Goal: Task Accomplishment & Management: Manage account settings

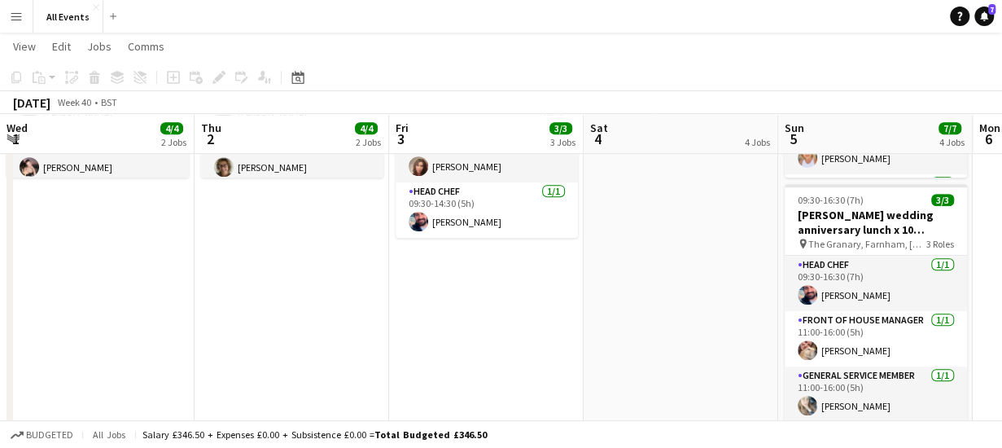
scroll to position [0, 560]
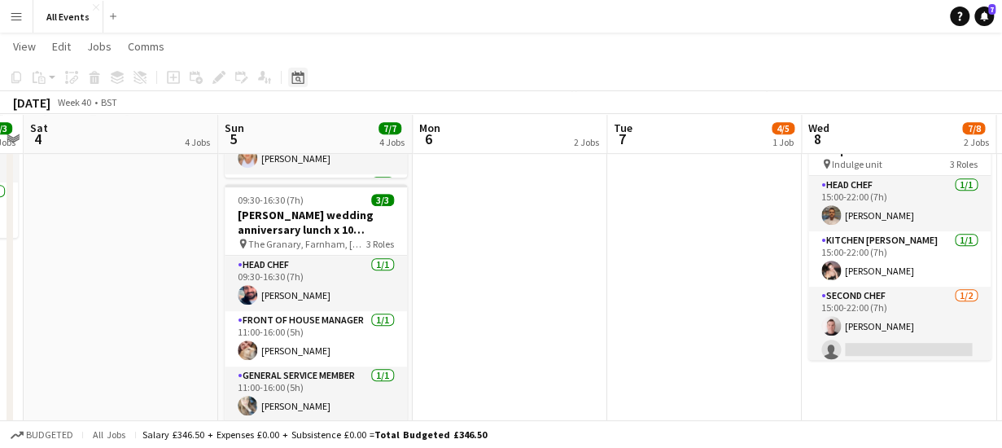
click at [300, 77] on icon "Date picker" at bounding box center [297, 77] width 13 height 13
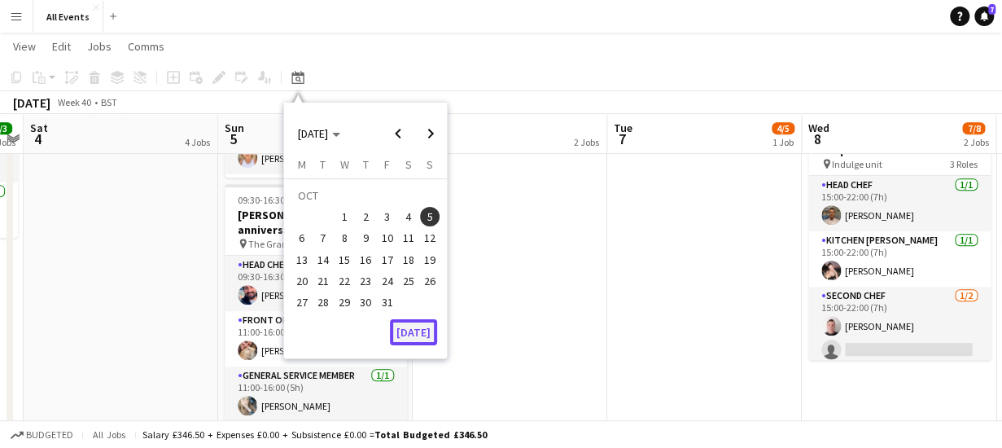
click at [414, 339] on button "[DATE]" at bounding box center [413, 332] width 47 height 26
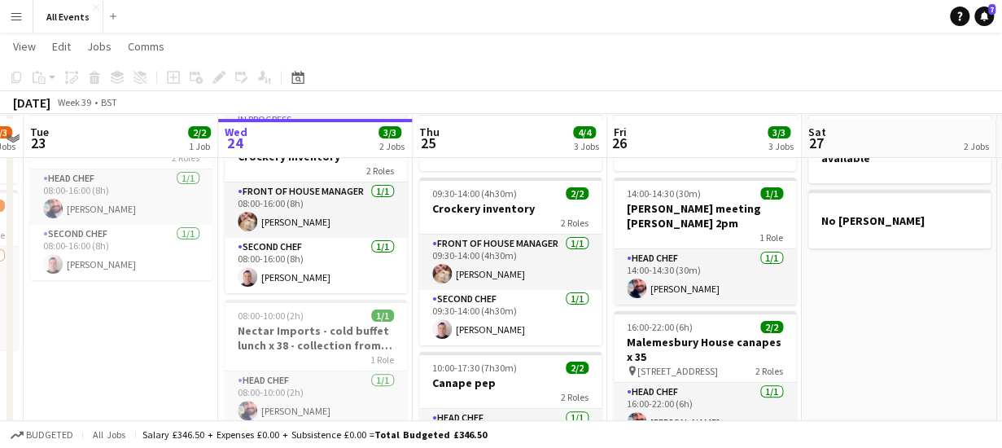
scroll to position [75, 0]
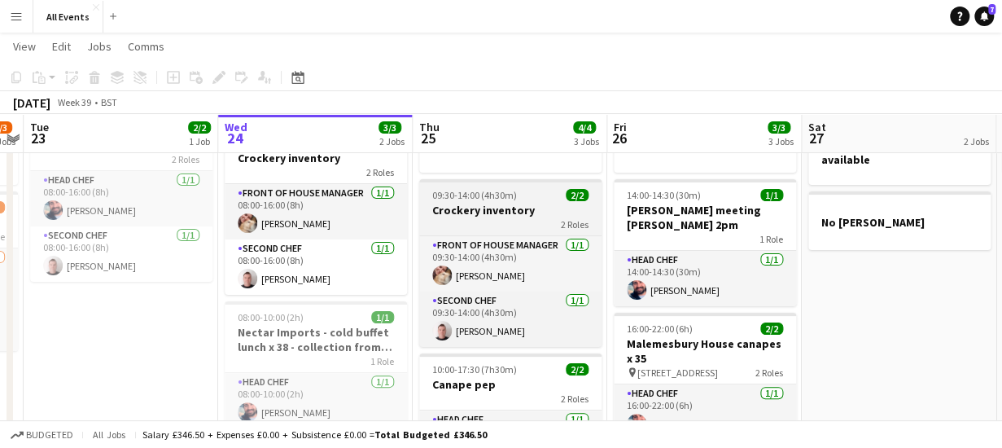
click at [476, 208] on h3 "Crockery inventory" at bounding box center [510, 210] width 182 height 15
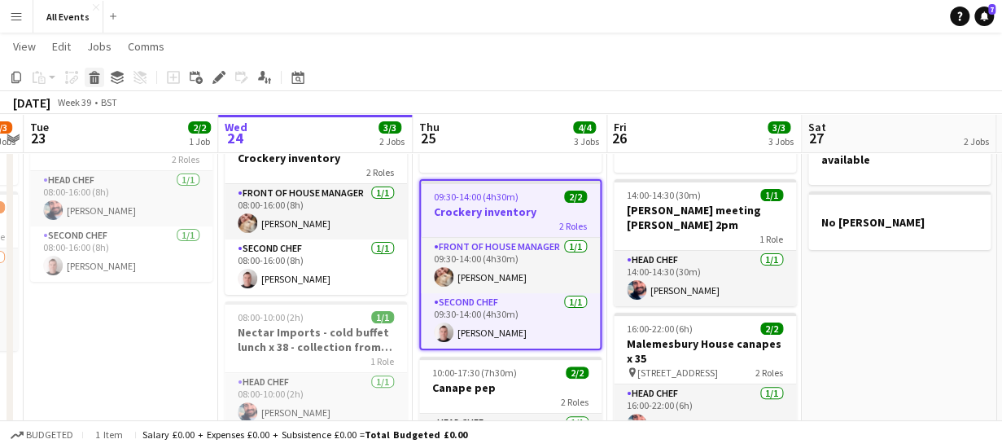
click at [91, 79] on icon at bounding box center [94, 80] width 9 height 8
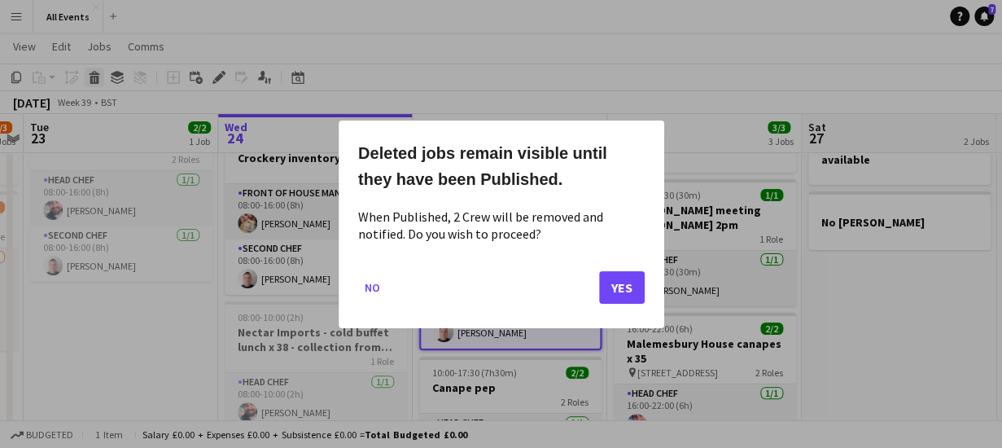
scroll to position [0, 0]
click at [611, 286] on button "Yes" at bounding box center [622, 286] width 46 height 33
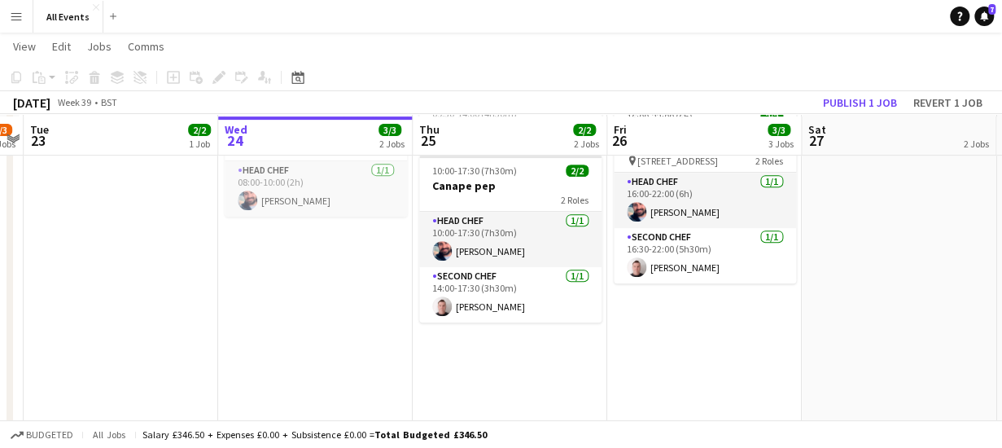
scroll to position [284, 0]
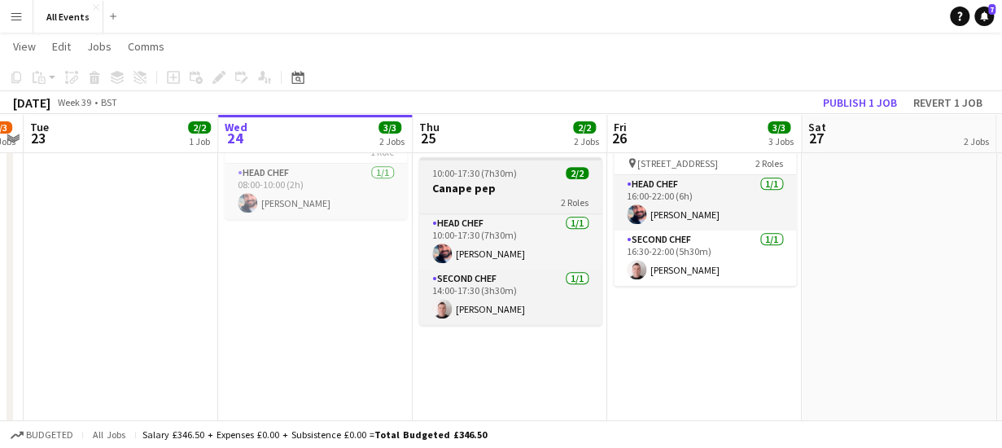
click at [493, 183] on h3 "Canape pep" at bounding box center [510, 188] width 182 height 15
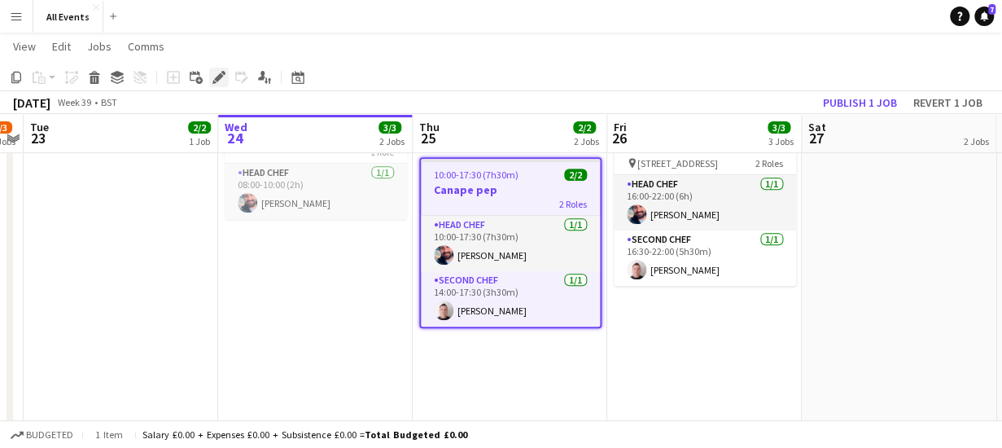
click at [220, 78] on icon at bounding box center [218, 77] width 9 height 9
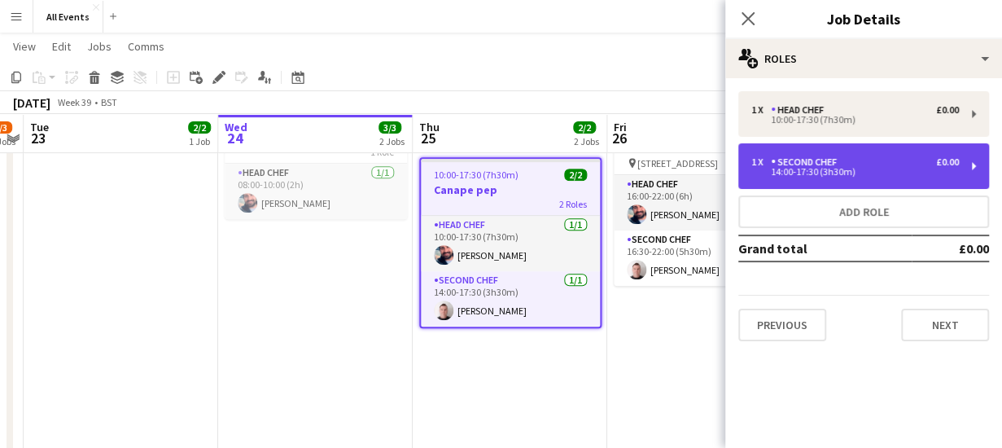
click at [850, 153] on div "1 x Second Chef £0.00 14:00-17:30 (3h30m)" at bounding box center [863, 166] width 251 height 46
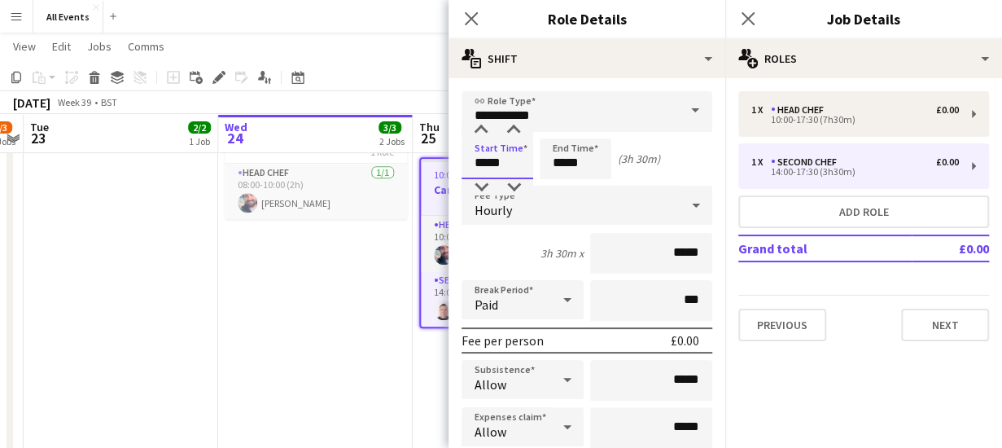
click at [510, 154] on input "*****" at bounding box center [498, 158] width 72 height 41
click at [482, 188] on div at bounding box center [481, 187] width 33 height 16
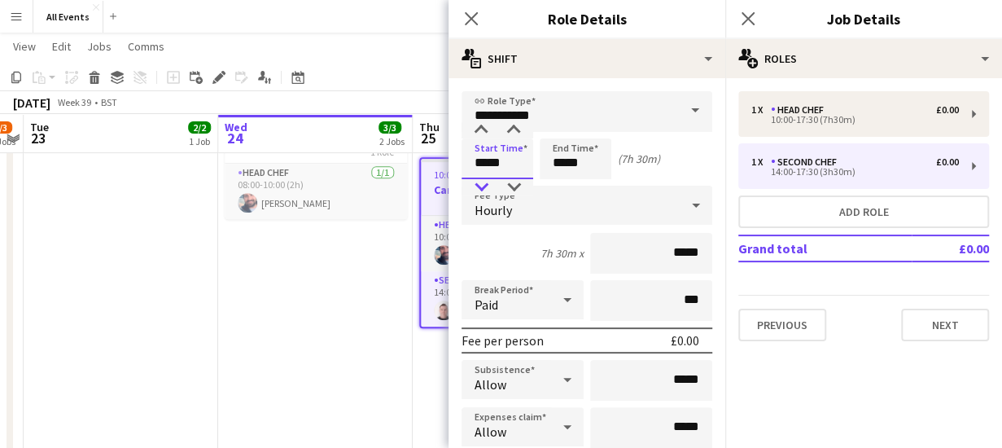
type input "*****"
click at [482, 188] on div at bounding box center [481, 187] width 33 height 16
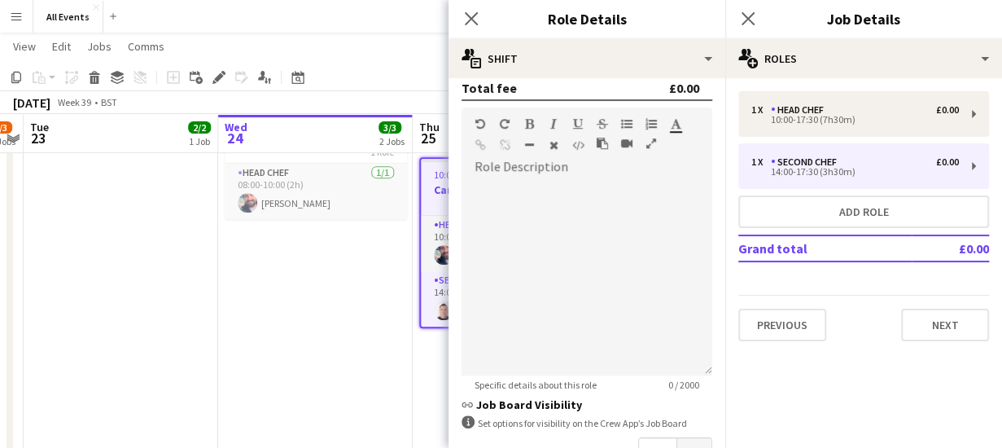
scroll to position [654, 0]
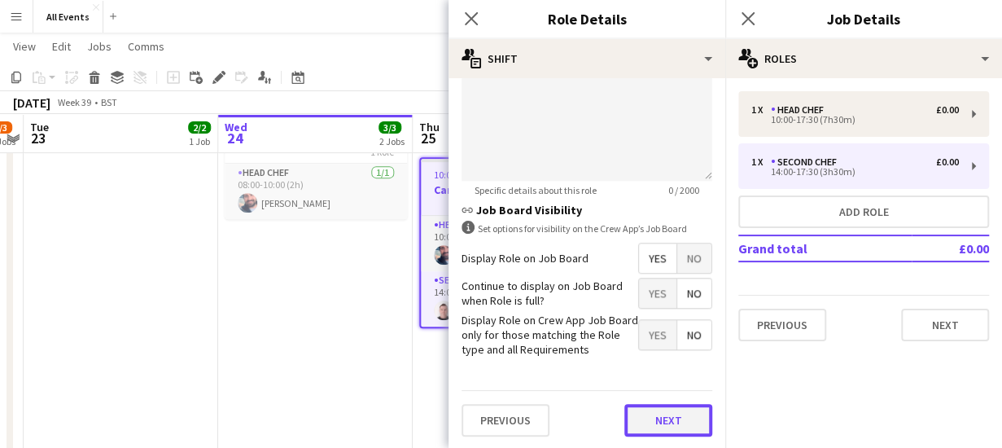
click at [665, 415] on button "Next" at bounding box center [668, 420] width 88 height 33
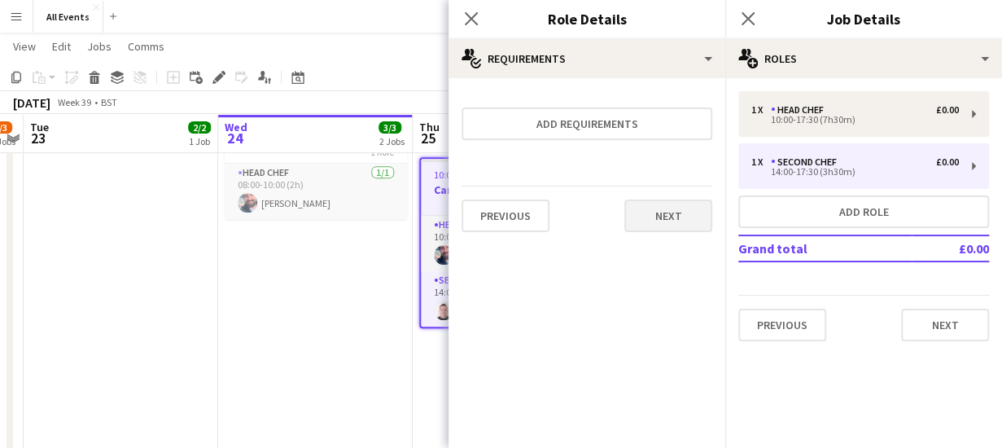
scroll to position [0, 0]
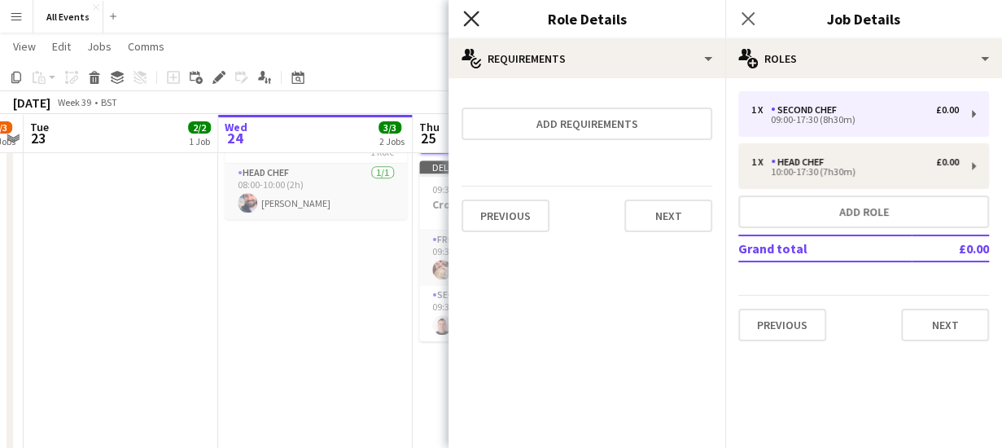
click at [466, 15] on icon "Close pop-in" at bounding box center [470, 18] width 15 height 15
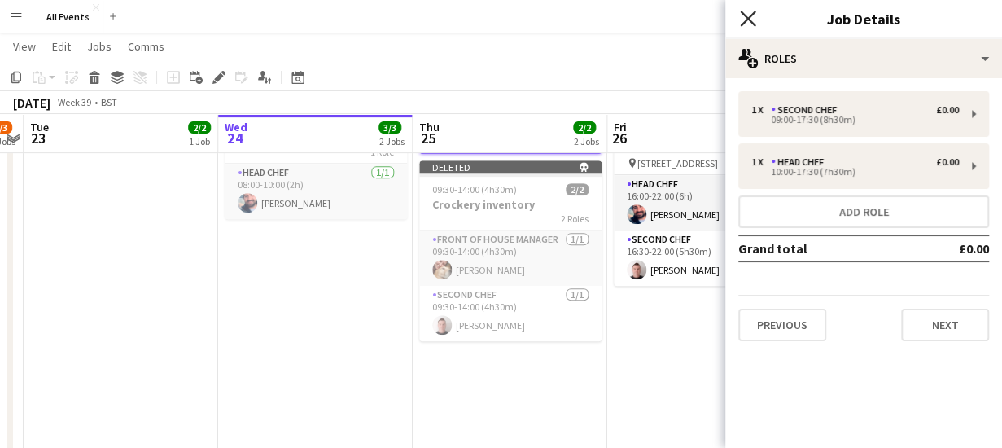
click at [751, 18] on icon "Close pop-in" at bounding box center [747, 18] width 15 height 15
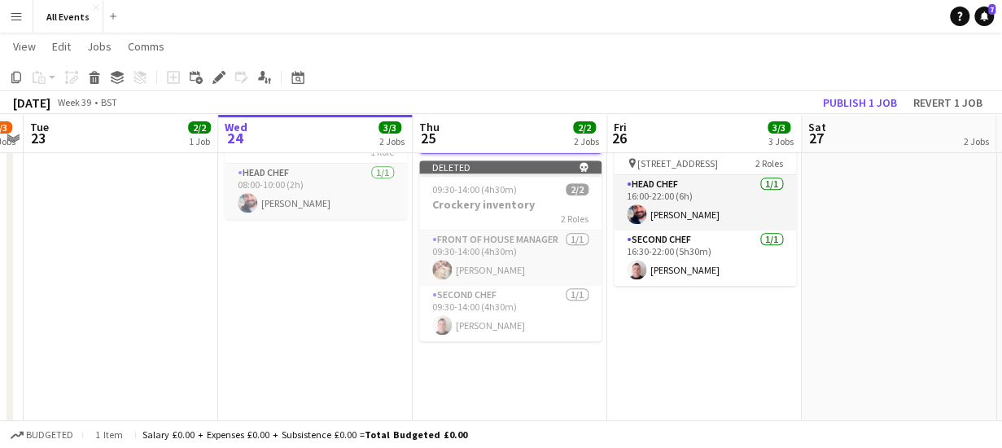
click at [591, 59] on app-page-menu "View Day view expanded Day view collapsed Month view Date picker Jump to [DATE]…" at bounding box center [501, 48] width 1002 height 31
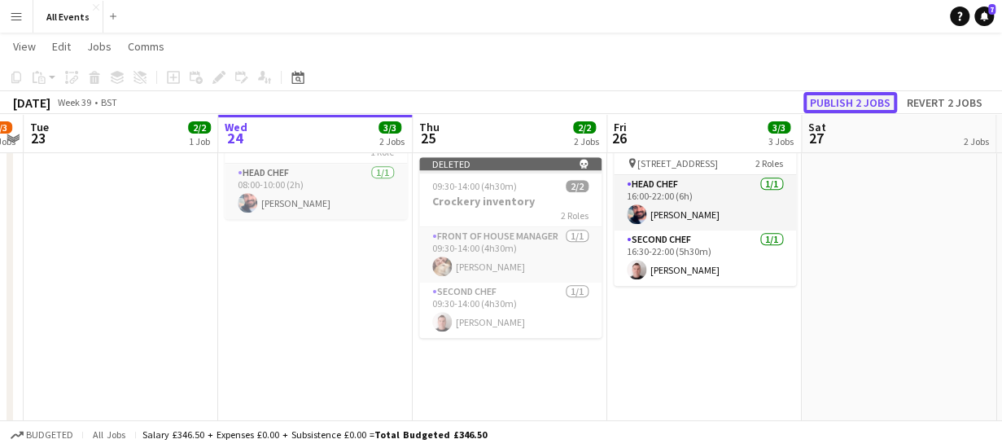
click at [832, 101] on button "Publish 2 jobs" at bounding box center [850, 102] width 94 height 21
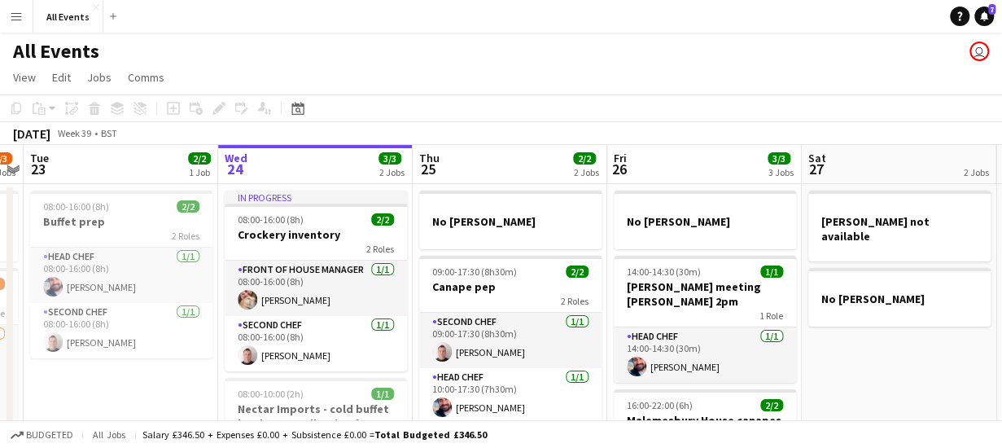
click at [830, 155] on app-board-header-date "Sat 27 2 Jobs" at bounding box center [899, 164] width 195 height 39
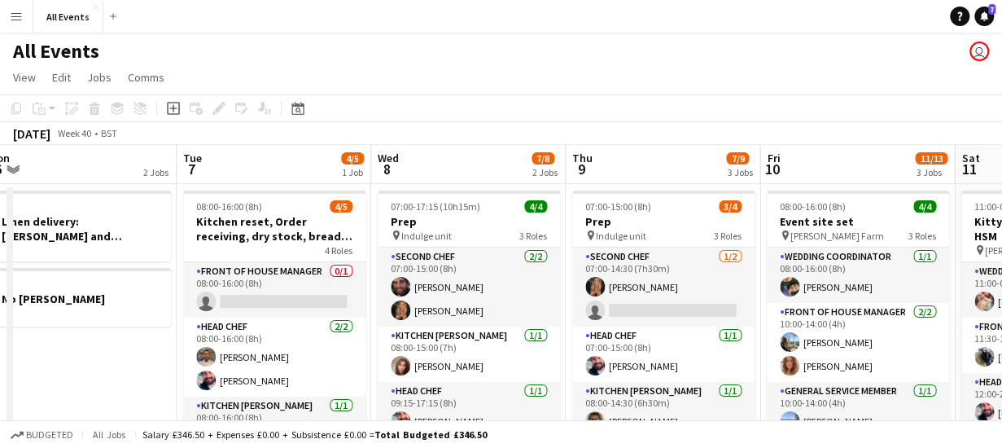
scroll to position [0, 440]
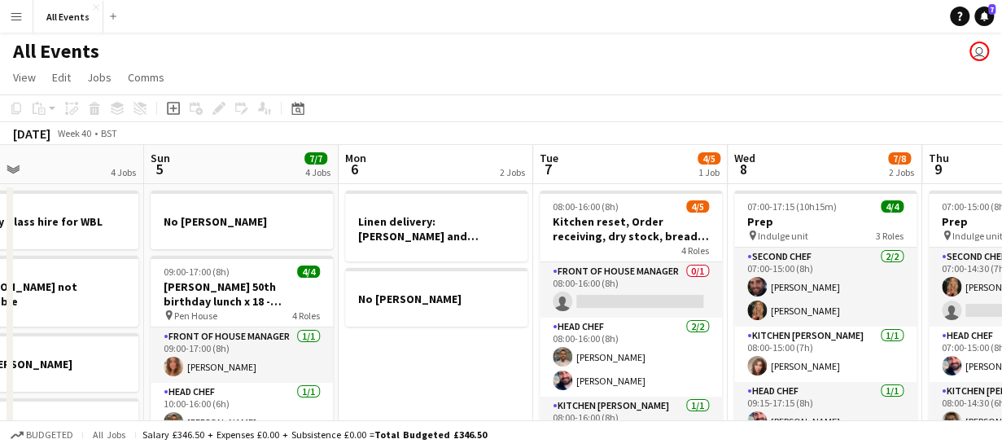
click at [624, 162] on app-board-header-date "Tue 7 4/5 1 Job" at bounding box center [630, 164] width 195 height 39
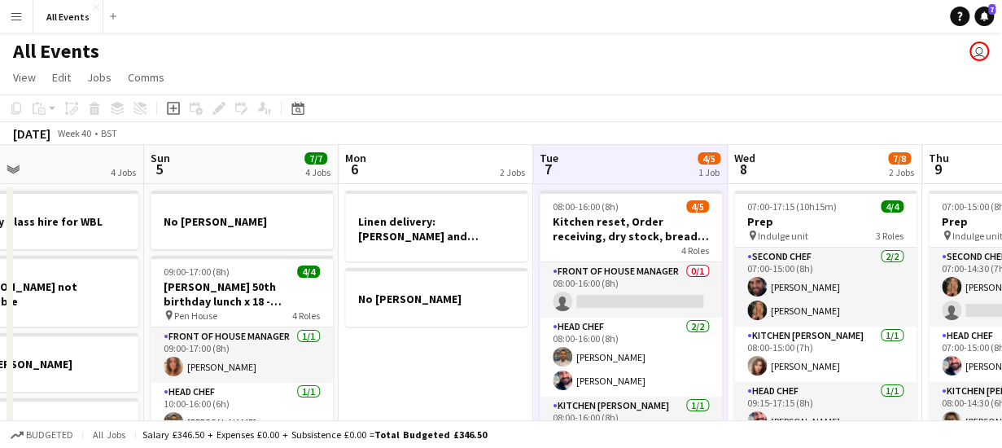
click at [777, 155] on app-board-header-date "Wed 8 7/8 2 Jobs" at bounding box center [825, 164] width 195 height 39
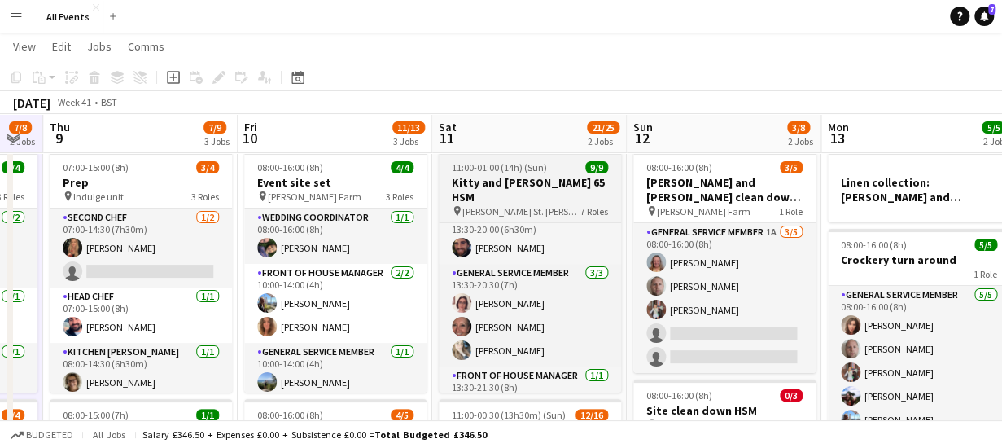
scroll to position [250, 0]
